Goal: Find specific page/section: Find specific page/section

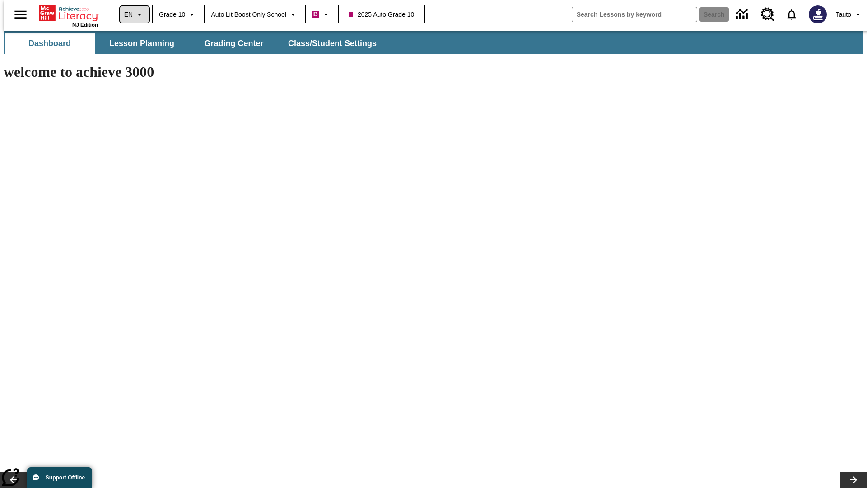
click at [134, 14] on icon "Language: EN, Select a language" at bounding box center [139, 14] width 11 height 11
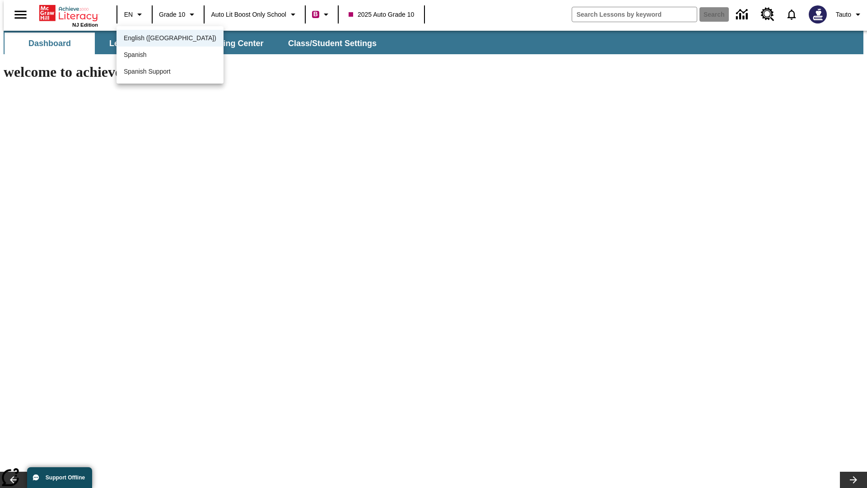
click at [150, 39] on span "English ([GEOGRAPHIC_DATA])" at bounding box center [170, 37] width 93 height 9
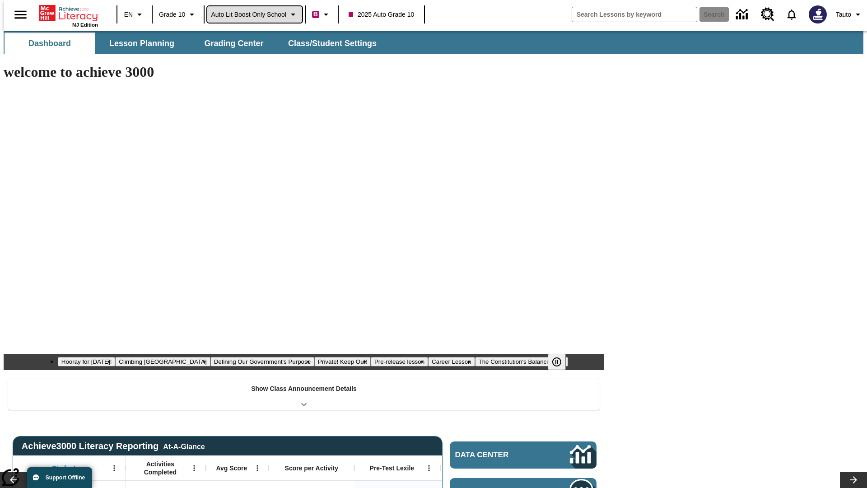
click at [254, 14] on span "Auto Lit Boost only School" at bounding box center [248, 14] width 75 height 9
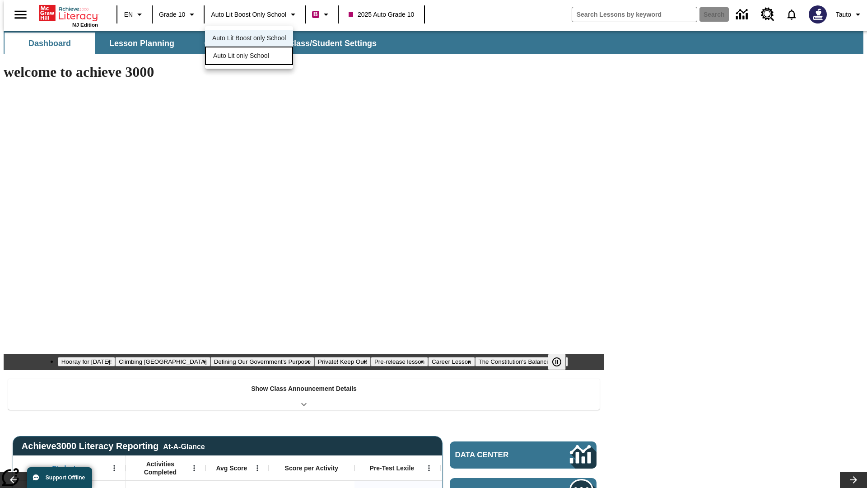
click at [242, 56] on span "Auto Lit only School" at bounding box center [241, 55] width 56 height 9
